Goal: Task Accomplishment & Management: Manage account settings

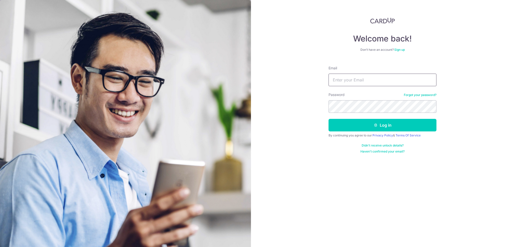
drag, startPoint x: 0, startPoint y: 0, endPoint x: 363, endPoint y: 78, distance: 371.2
click at [363, 78] on input "Email" at bounding box center [383, 80] width 108 height 13
type input "[EMAIL_ADDRESS][DOMAIN_NAME]"
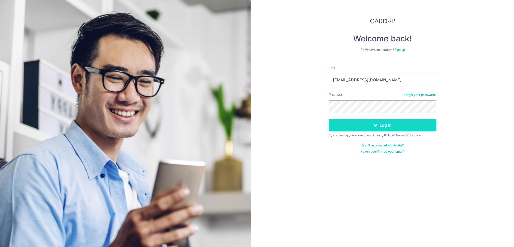
click at [378, 126] on button "Log in" at bounding box center [383, 125] width 108 height 13
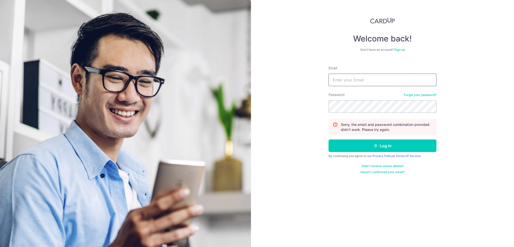
click at [355, 80] on input "Email" at bounding box center [383, 80] width 108 height 13
type input "[EMAIL_ADDRESS][DOMAIN_NAME]"
click at [381, 144] on button "Log in" at bounding box center [383, 145] width 108 height 13
